Goal: Find specific page/section: Find specific page/section

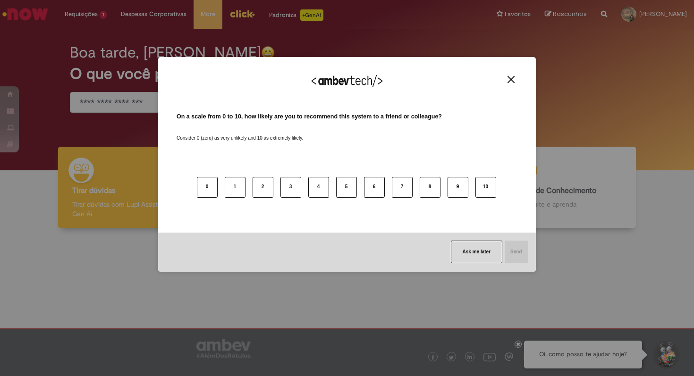
click at [509, 81] on img "Close" at bounding box center [510, 79] width 7 height 7
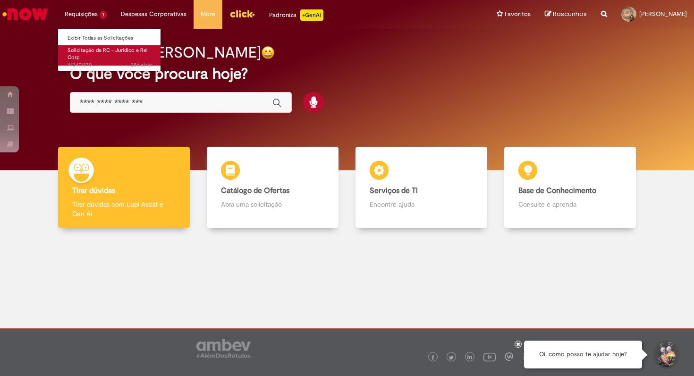
click at [84, 52] on span "Solicitação de RC - Juridico e Rel Corp" at bounding box center [107, 54] width 80 height 15
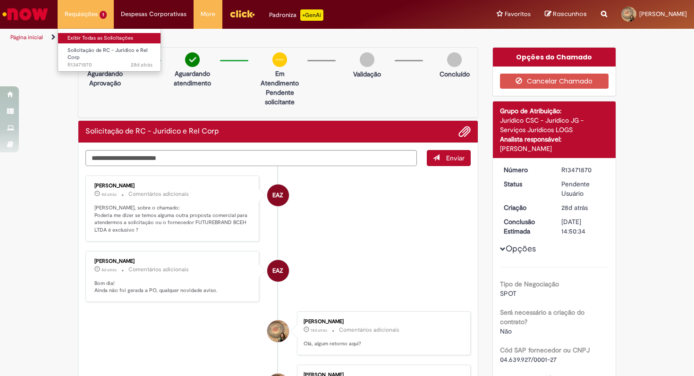
click at [87, 34] on link "Exibir Todas as Solicitações" at bounding box center [110, 38] width 104 height 10
